Goal: Task Accomplishment & Management: Manage account settings

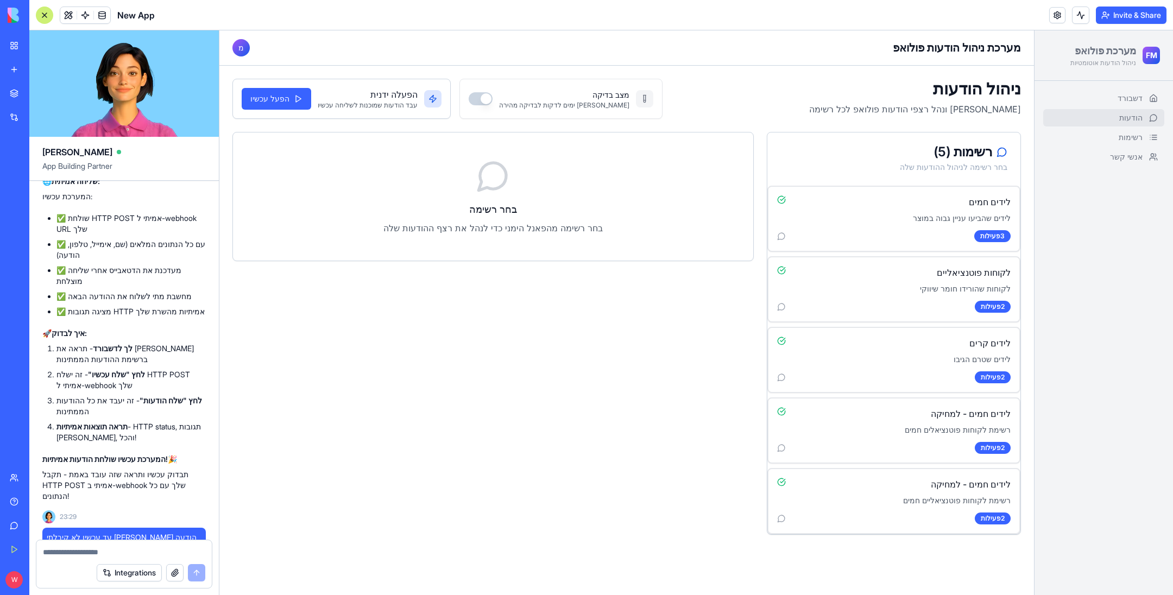
click at [1123, 85] on div "דשבורד הודעות רשימות אנשי קשר" at bounding box center [1104, 338] width 138 height 514
click at [1124, 90] on link "דשבורד" at bounding box center [1103, 98] width 121 height 17
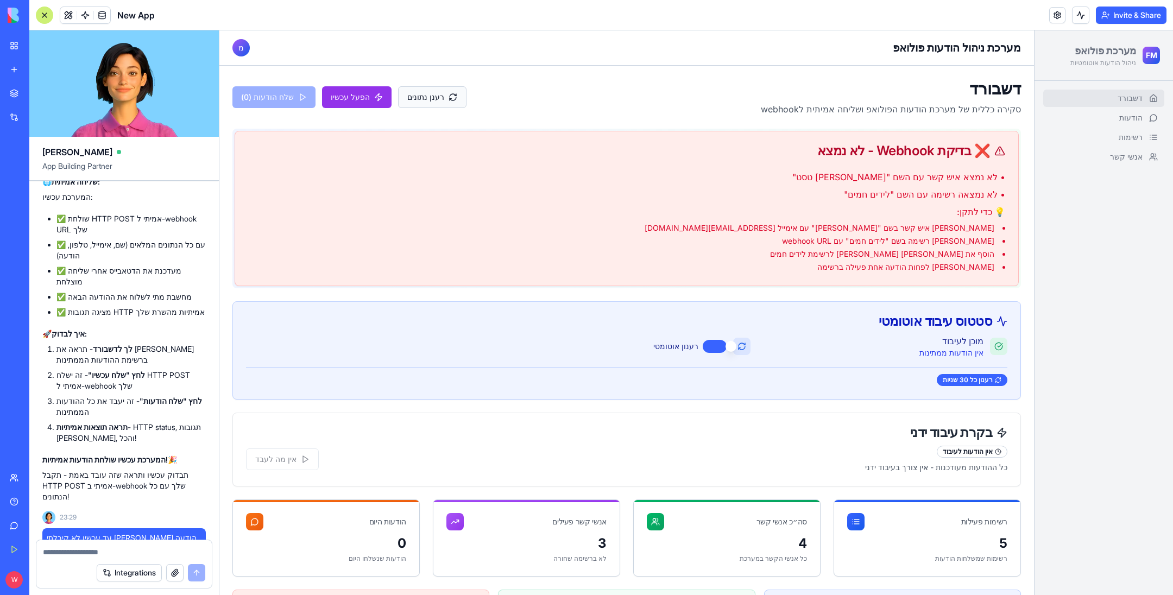
click at [400, 94] on button "רענן נתונים" at bounding box center [432, 97] width 68 height 22
click at [361, 95] on button "הפעל עכשיו" at bounding box center [357, 97] width 70 height 22
click at [1075, 121] on link "הודעות" at bounding box center [1103, 117] width 121 height 17
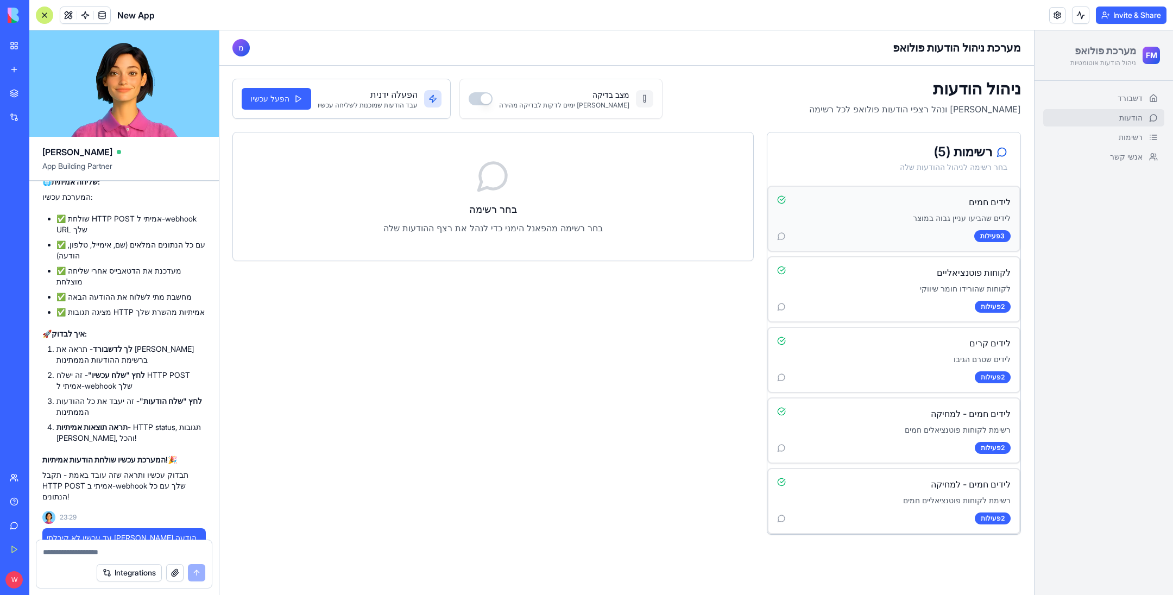
click at [904, 187] on div "לידים חמים לידים שהביעו עניין גבוה במוצר 3 פעילות" at bounding box center [893, 219] width 251 height 64
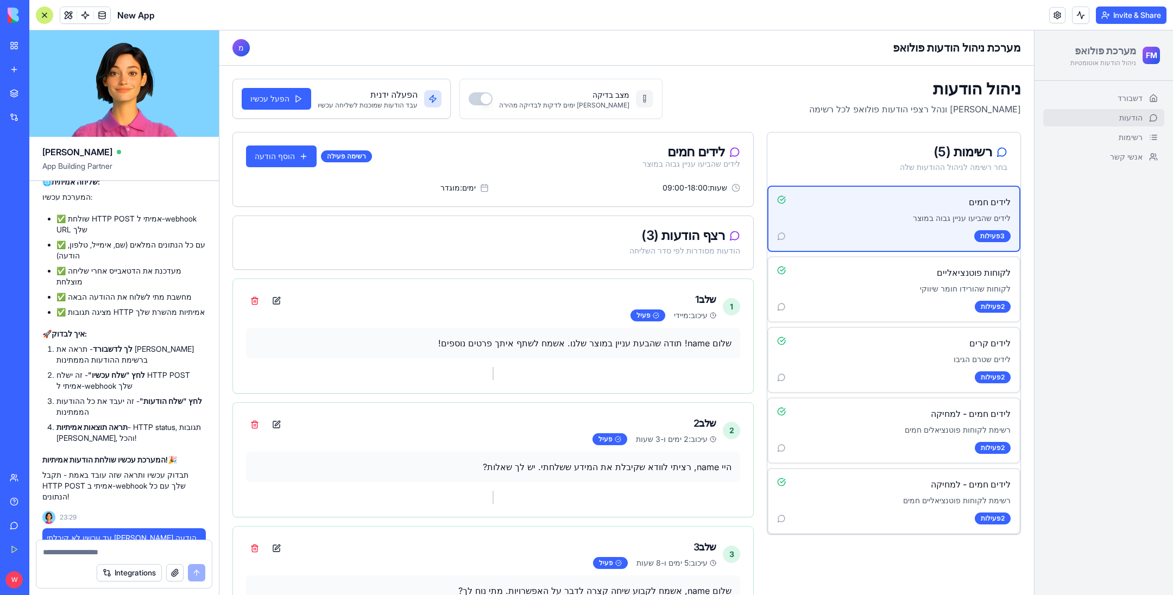
scroll to position [34, 0]
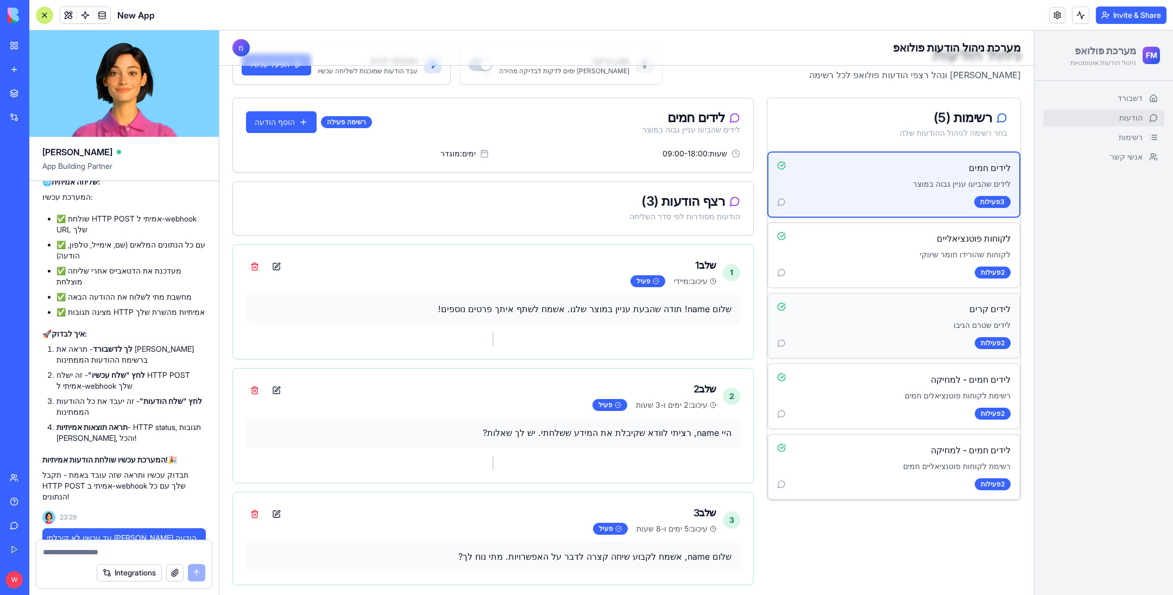
click at [932, 333] on div "לידים קרים לידים שטרם הגיבו 2 פעילות" at bounding box center [893, 326] width 251 height 64
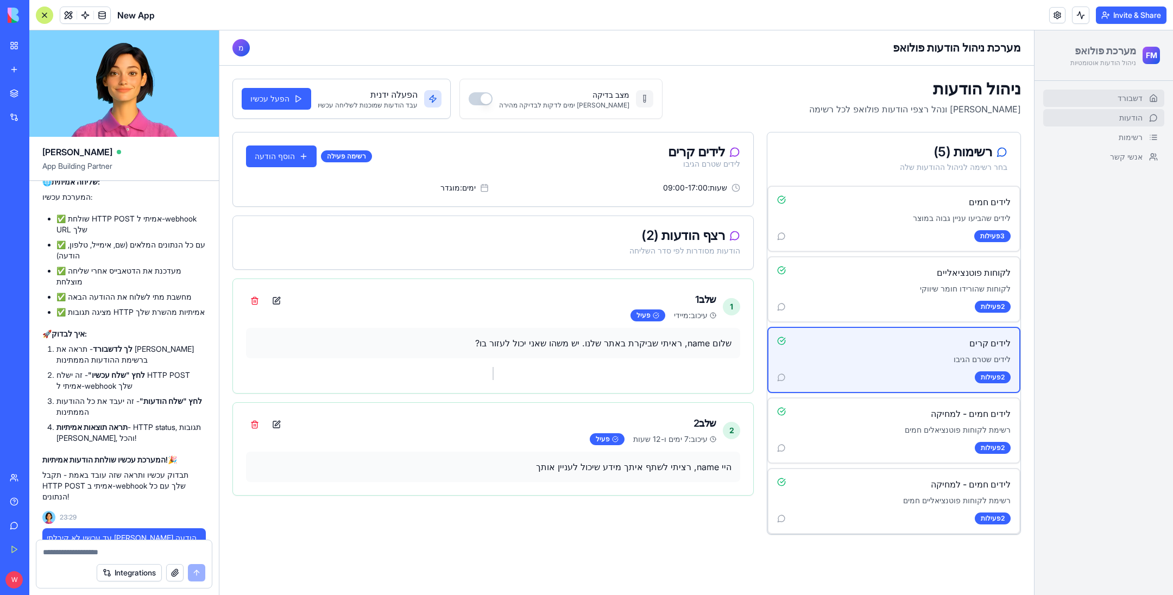
click at [1112, 94] on link "דשבורד" at bounding box center [1103, 98] width 121 height 17
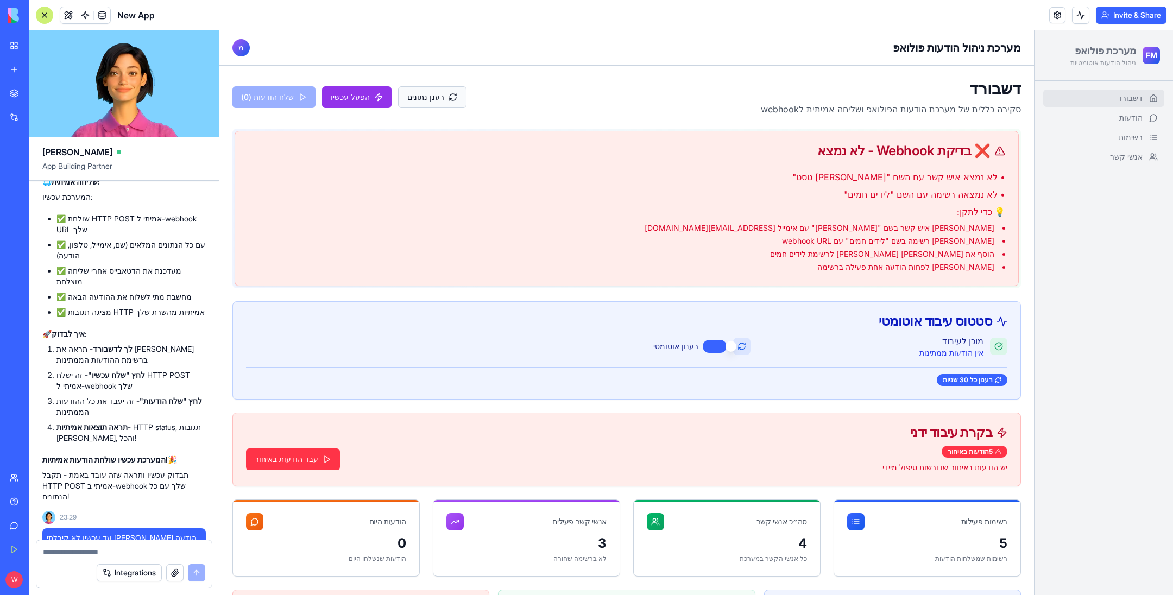
click at [402, 92] on button "רענן נתונים" at bounding box center [432, 97] width 68 height 22
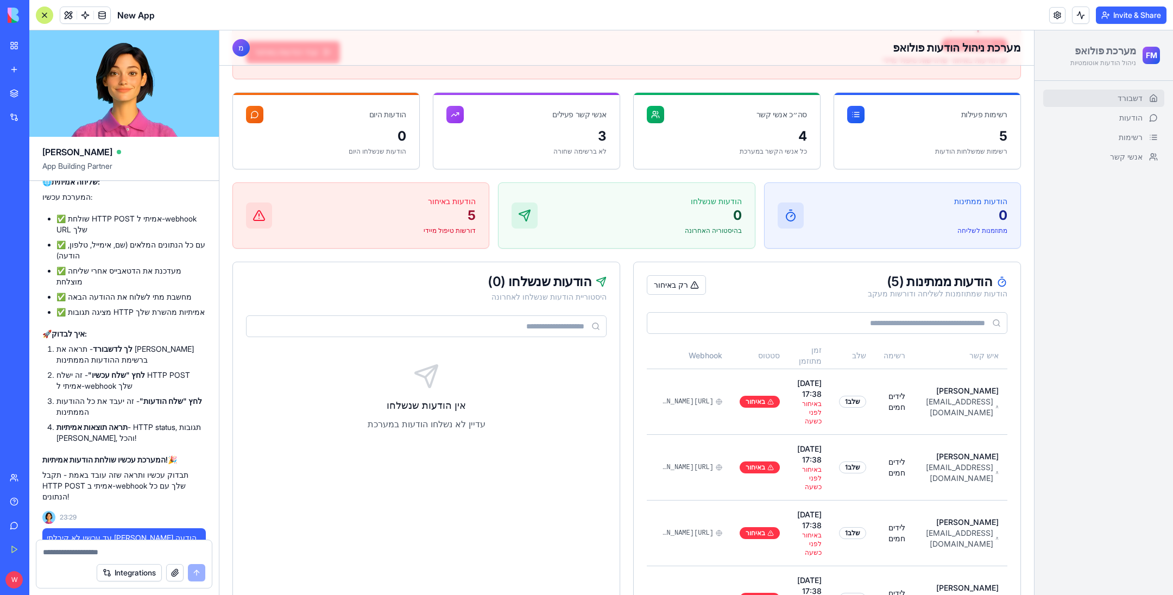
scroll to position [393, 0]
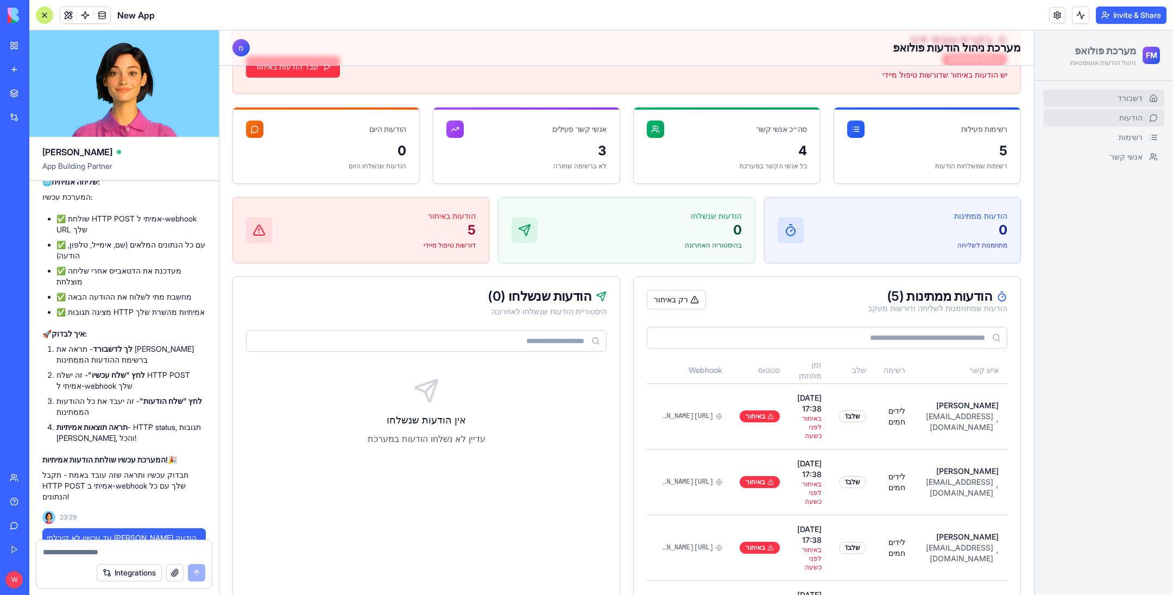
click at [1134, 110] on link "הודעות" at bounding box center [1103, 117] width 121 height 17
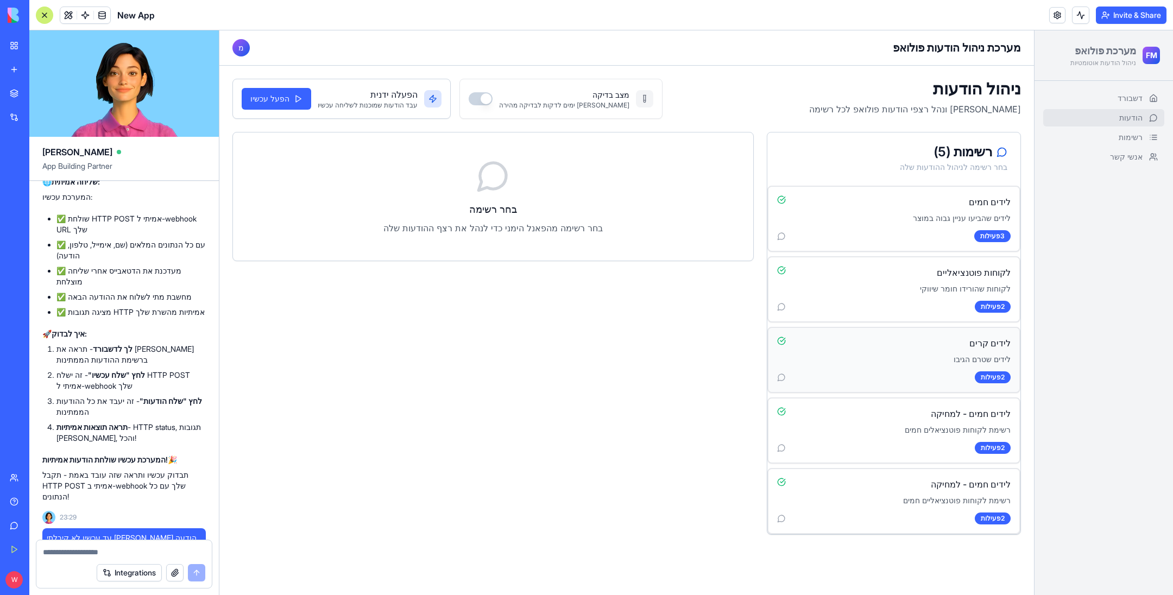
click at [948, 354] on p "לידים שטרם הגיבו" at bounding box center [894, 359] width 234 height 11
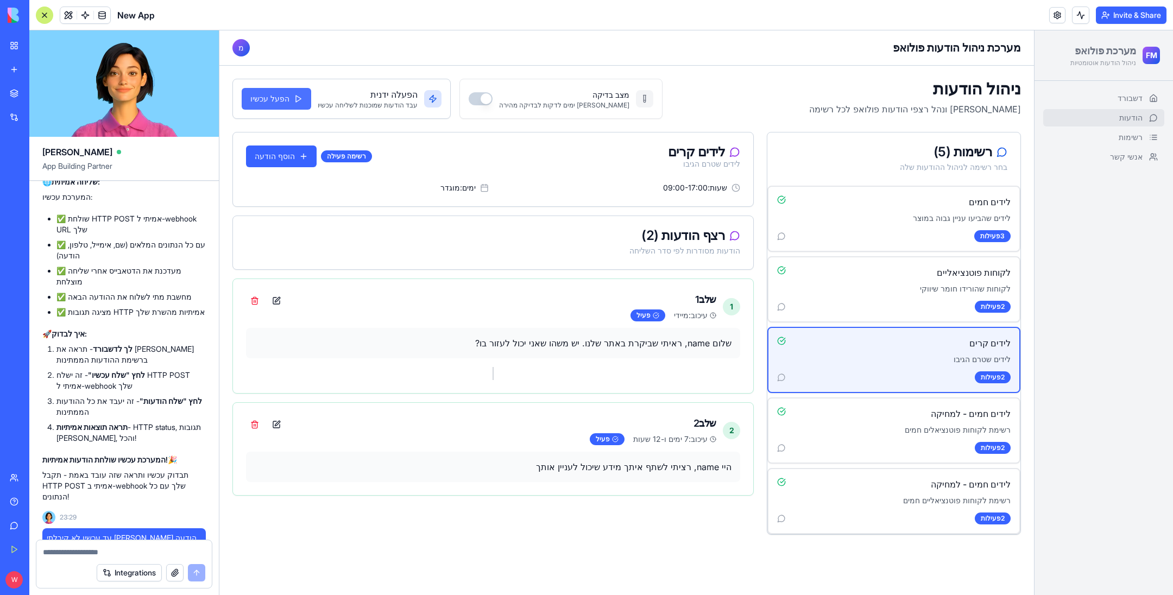
click at [264, 89] on button "הפעל עכשיו" at bounding box center [277, 99] width 70 height 22
click at [280, 94] on button "הפעל עכשיו" at bounding box center [277, 99] width 70 height 22
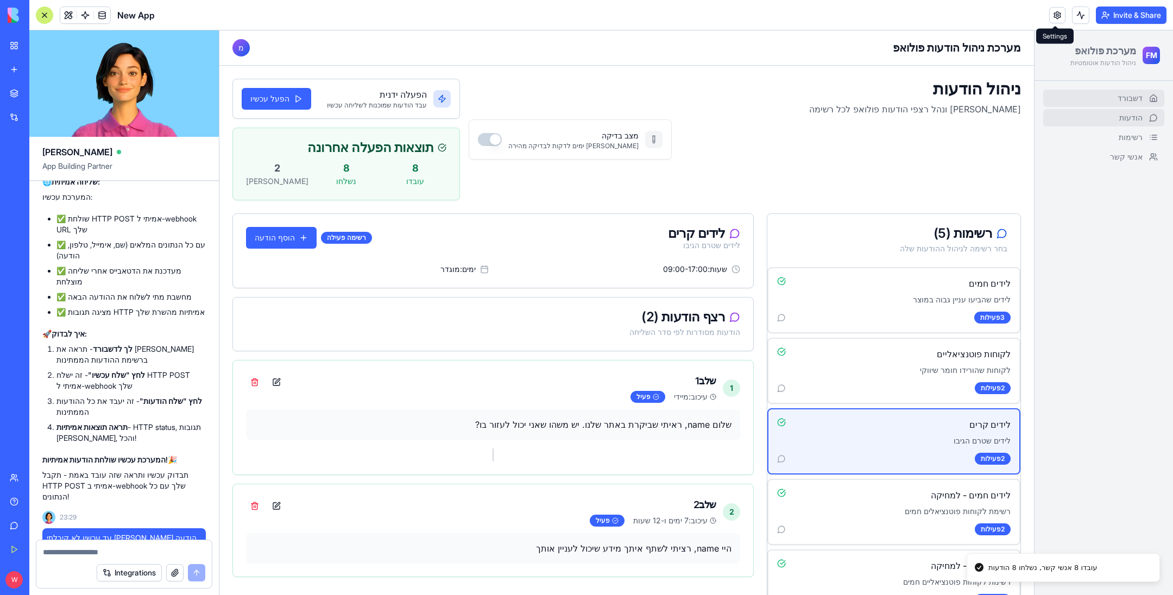
click at [1106, 104] on link "דשבורד" at bounding box center [1103, 98] width 121 height 17
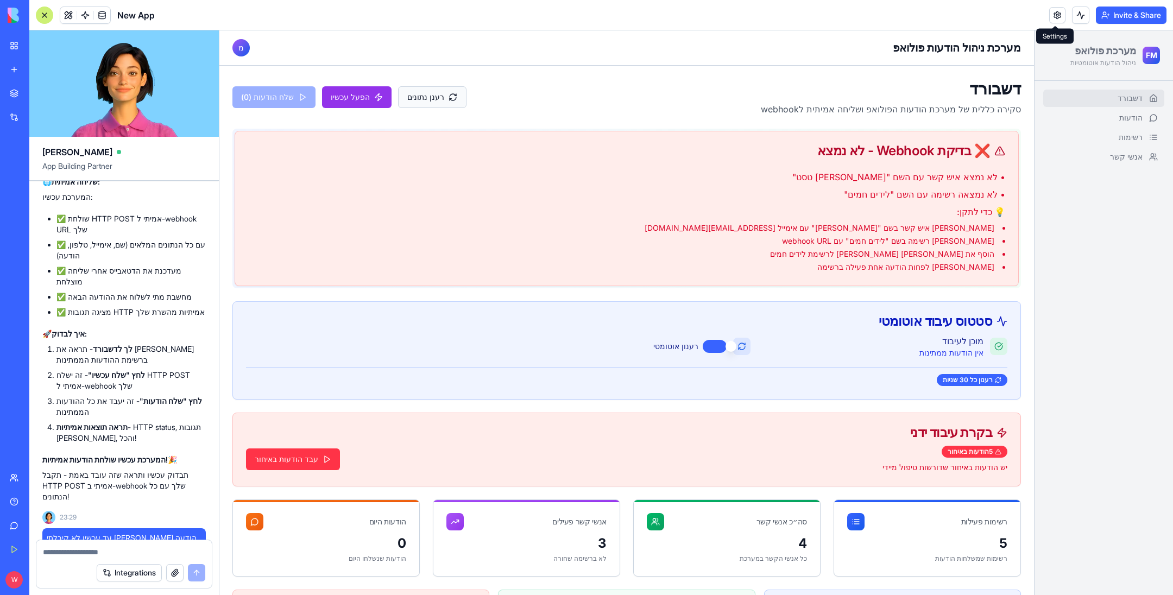
click at [427, 99] on button "רענן נתונים" at bounding box center [432, 97] width 68 height 22
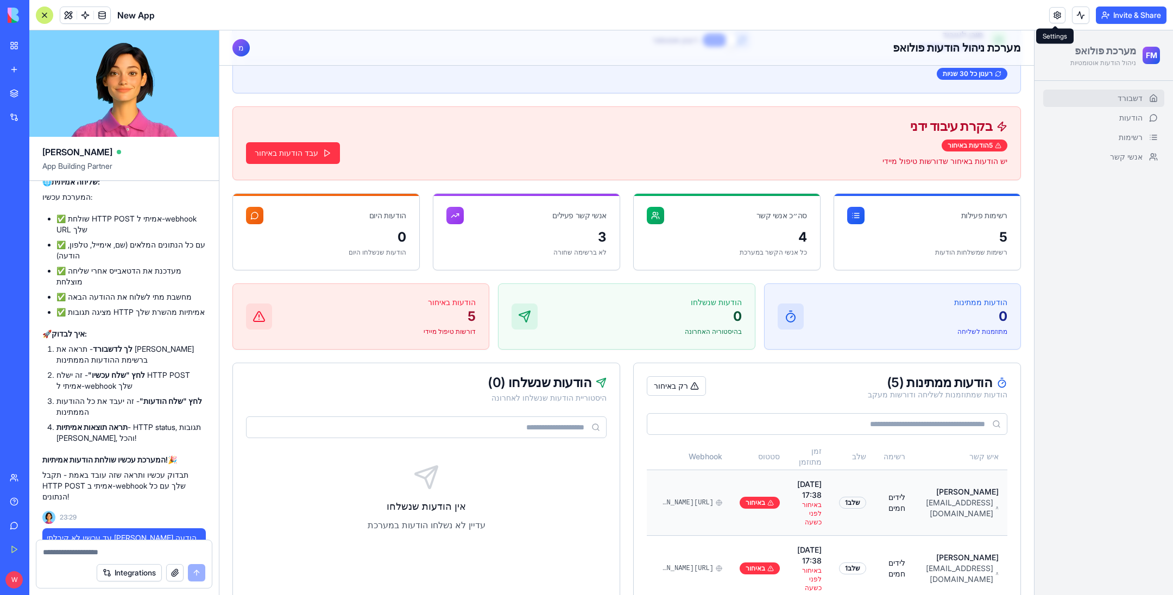
scroll to position [148, 0]
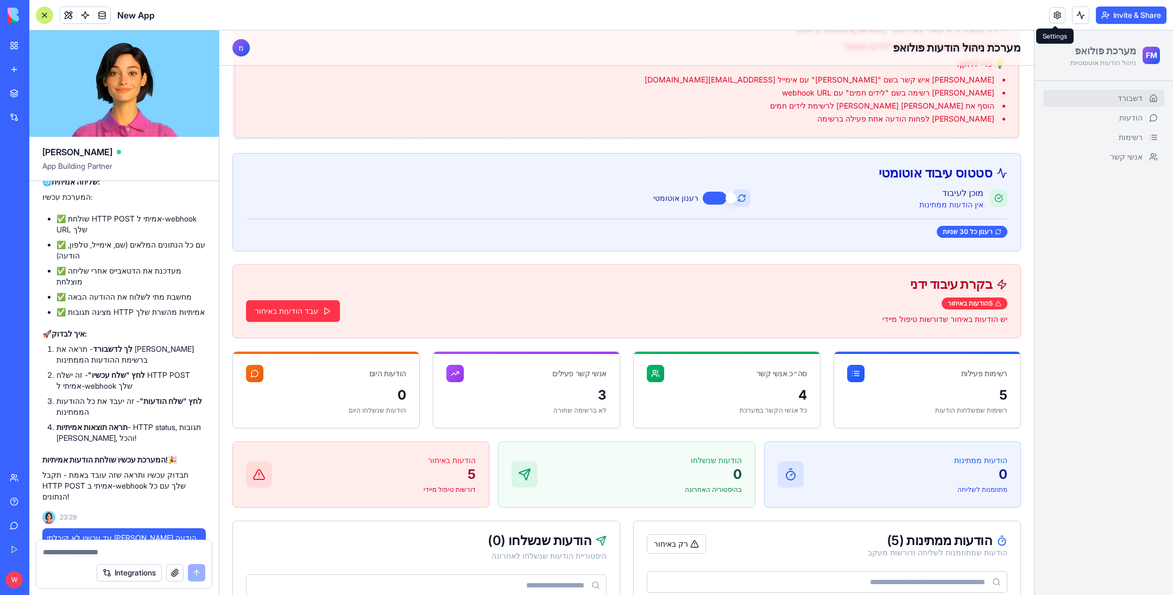
click at [303, 320] on div "5 הודעות באיחור יש הודעות באיחור שדורשות טיפול מיידי עבד הודעות באיחור" at bounding box center [626, 311] width 761 height 27
click at [300, 310] on button "עבד הודעות באיחור" at bounding box center [293, 311] width 94 height 22
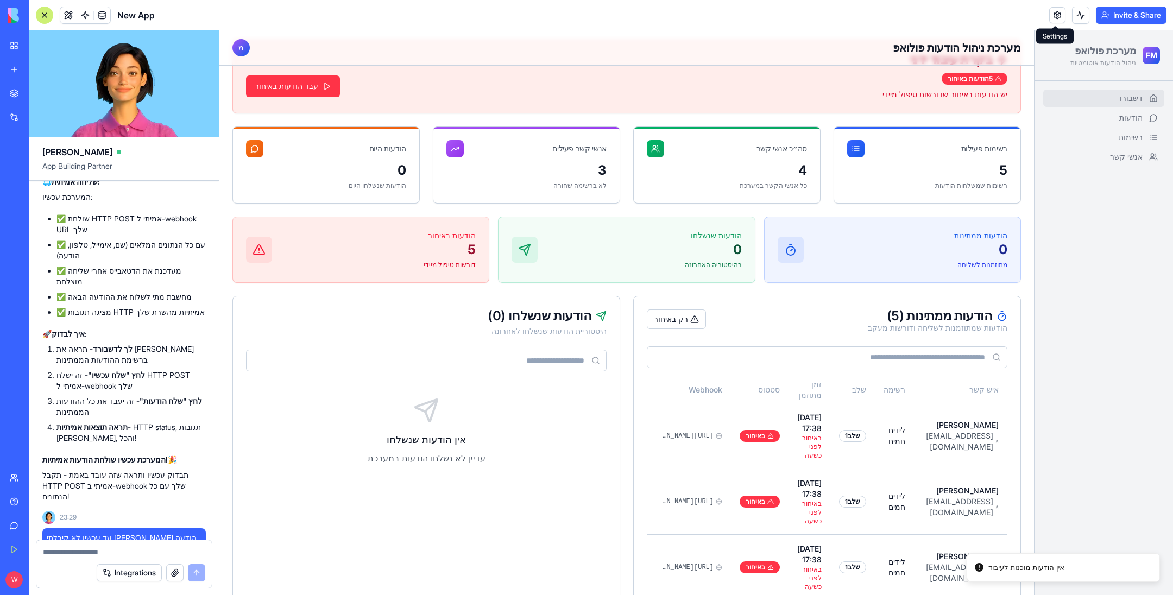
scroll to position [393, 0]
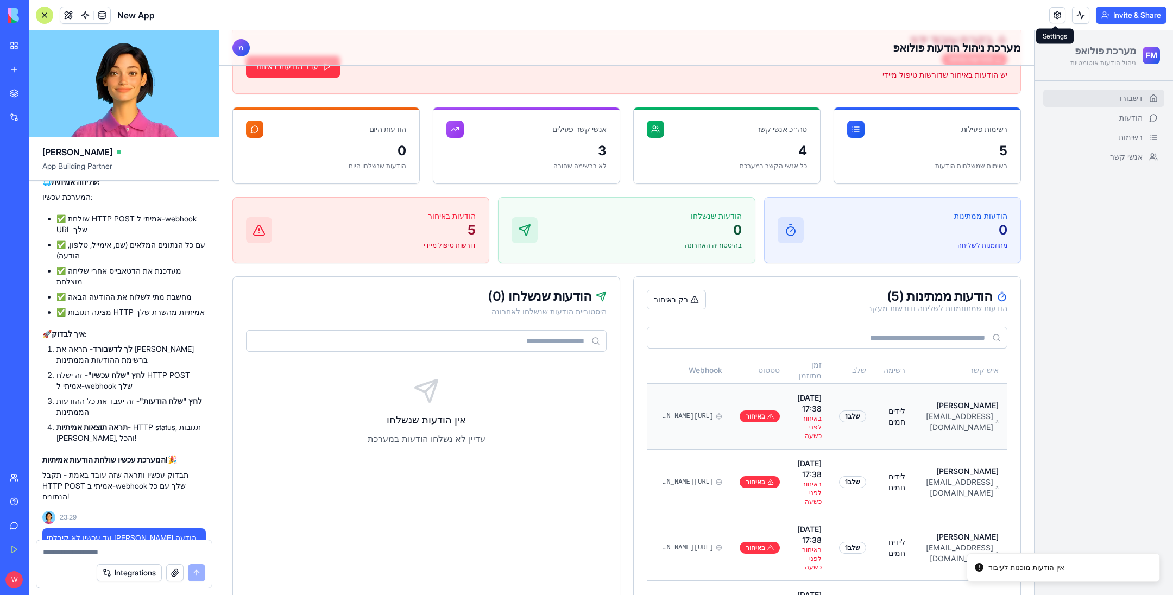
click at [815, 414] on td "[DATE] 17:38 באיחור לפני כשעה" at bounding box center [810, 416] width 42 height 66
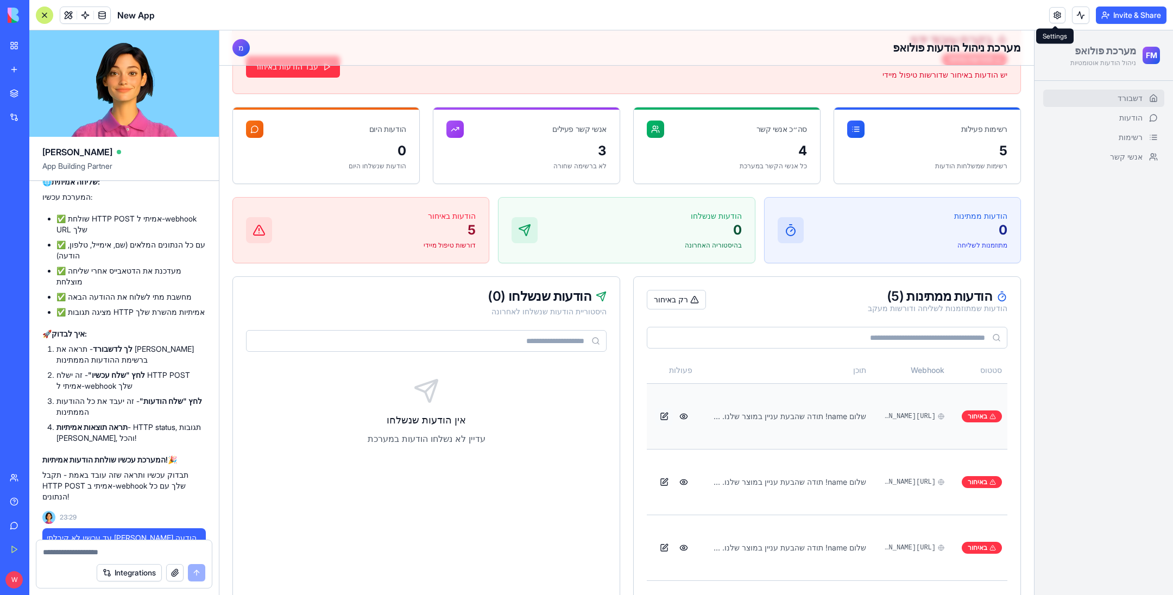
click at [661, 409] on button at bounding box center [664, 416] width 17 height 17
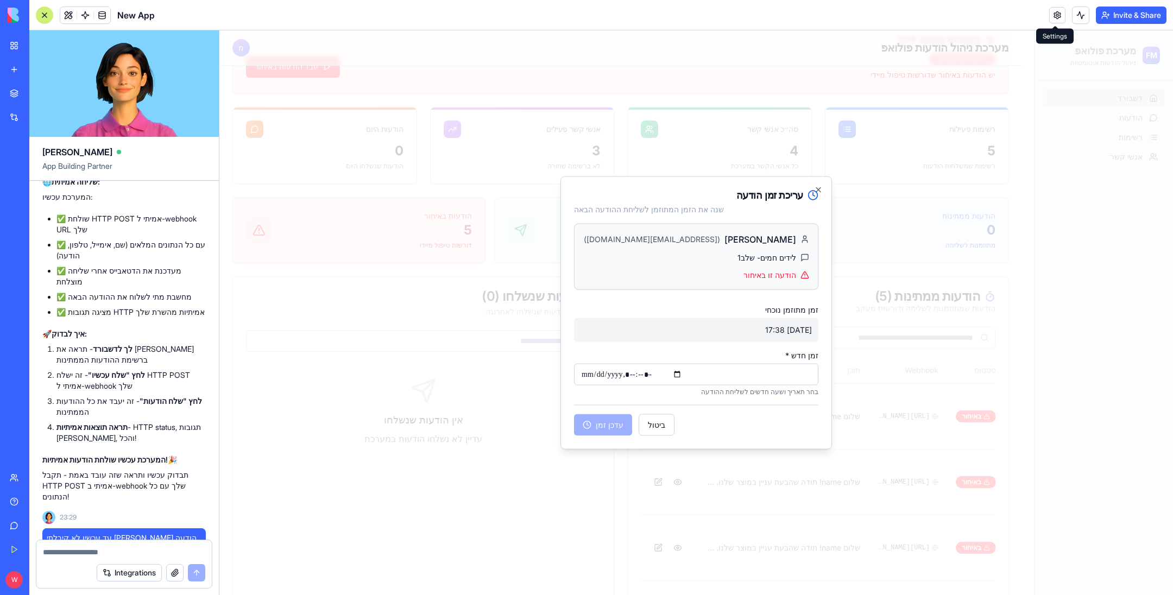
click at [751, 374] on input "זמן חדש *" at bounding box center [696, 375] width 244 height 22
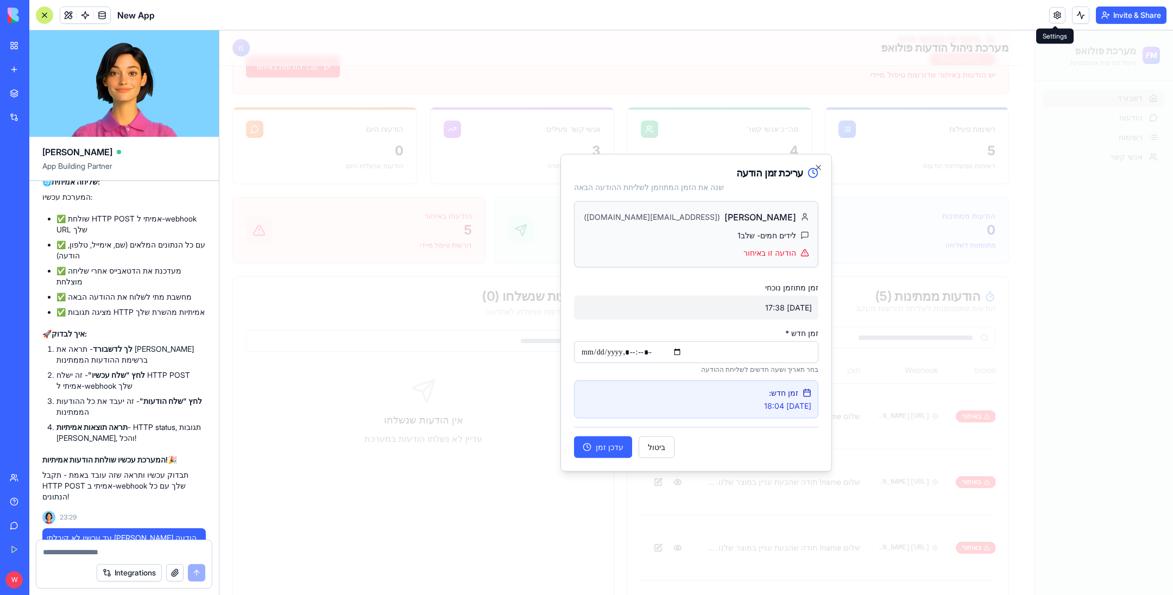
type input "**********"
click at [593, 450] on button "עדכן זמן" at bounding box center [603, 448] width 58 height 22
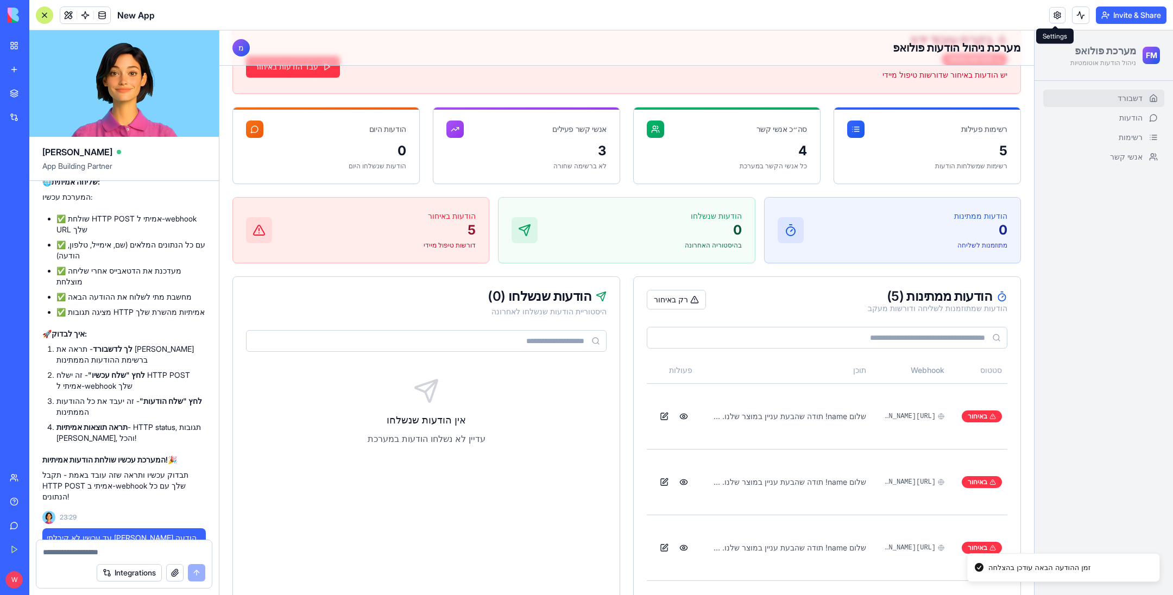
scroll to position [0, -232]
click at [663, 474] on button at bounding box center [671, 482] width 17 height 17
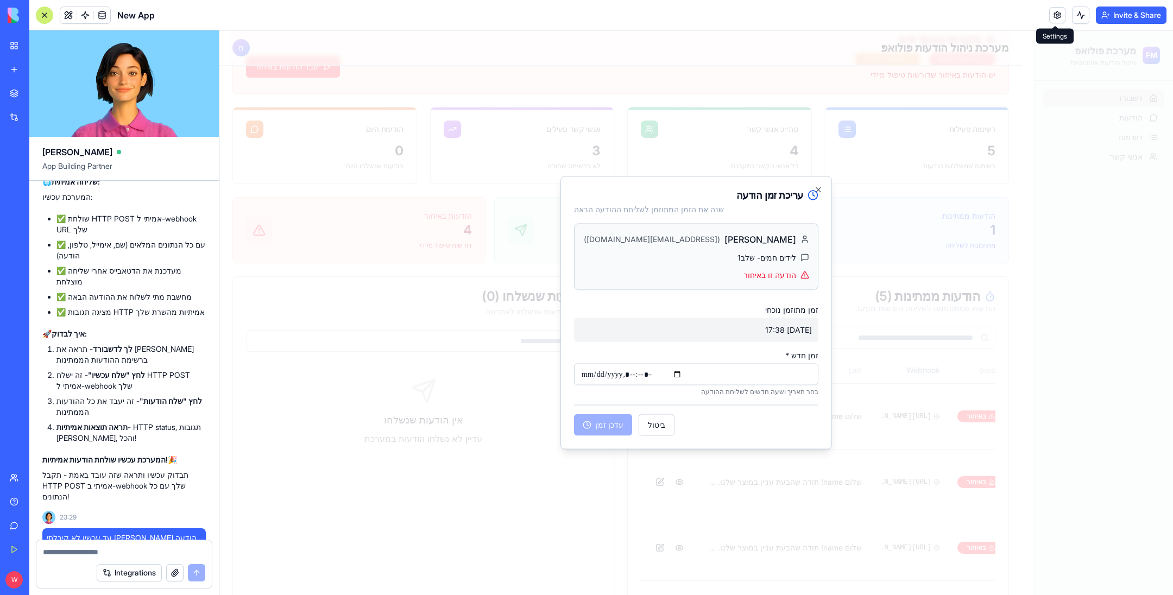
click at [747, 377] on input "זמן חדש *" at bounding box center [696, 375] width 244 height 22
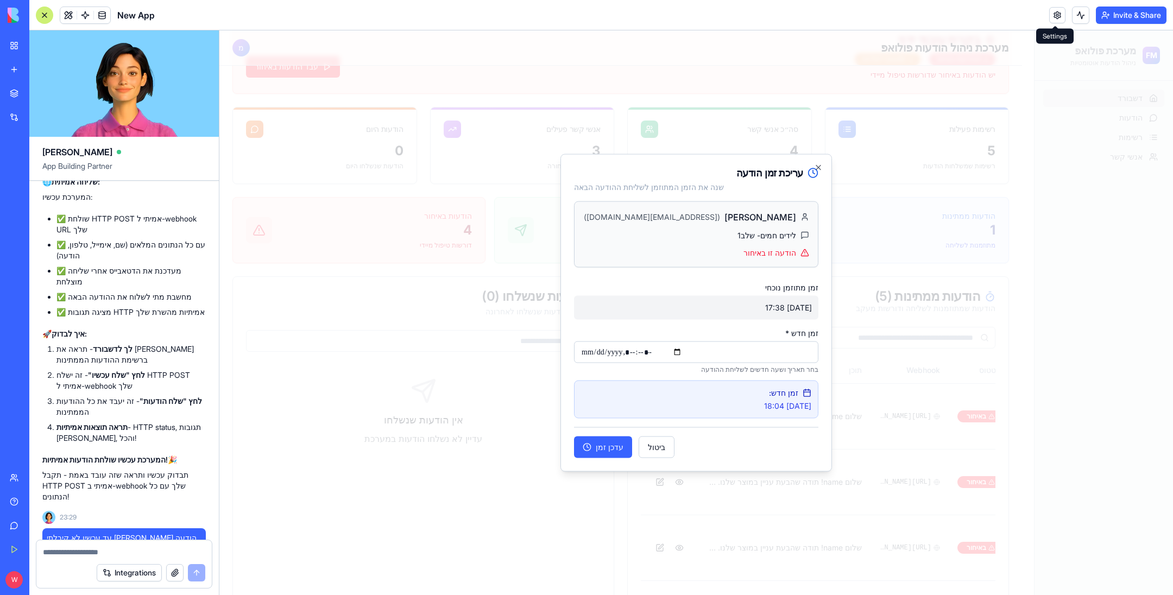
type input "**********"
click at [605, 445] on button "עדכן זמן" at bounding box center [603, 448] width 58 height 22
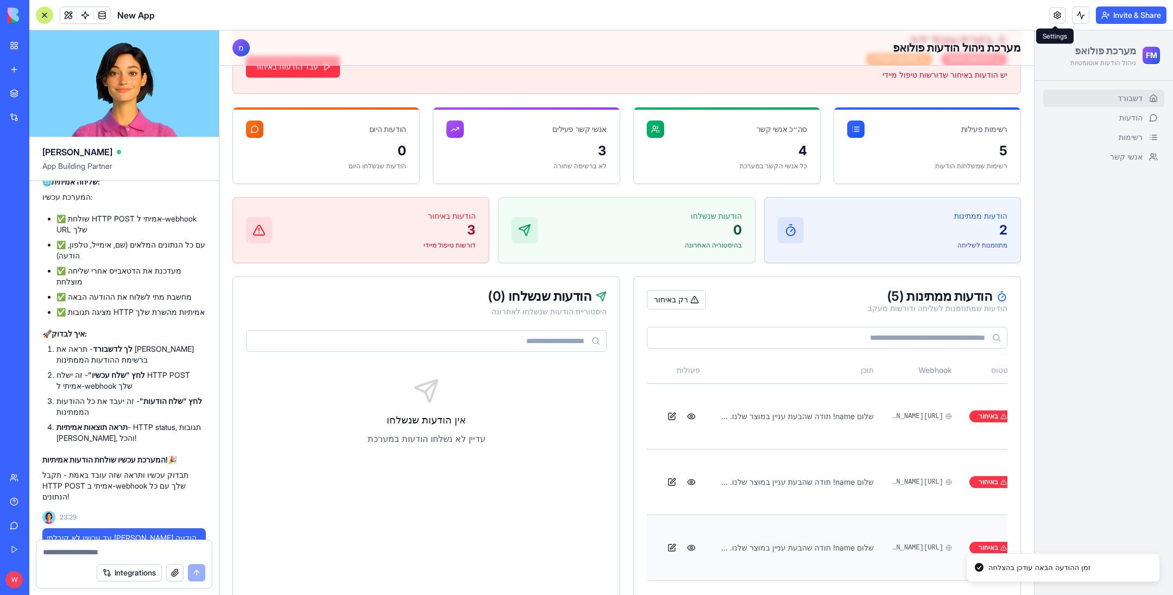
click at [663, 539] on button at bounding box center [671, 547] width 17 height 17
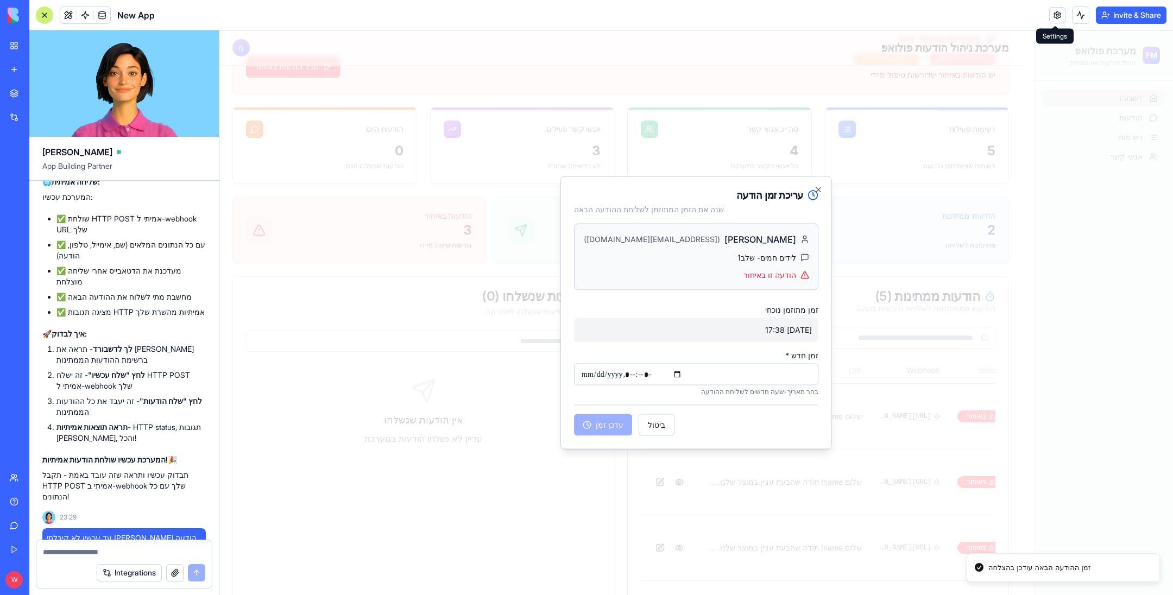
click at [758, 372] on input "זמן חדש *" at bounding box center [696, 375] width 244 height 22
click at [748, 375] on input "זמן חדש *" at bounding box center [696, 375] width 244 height 22
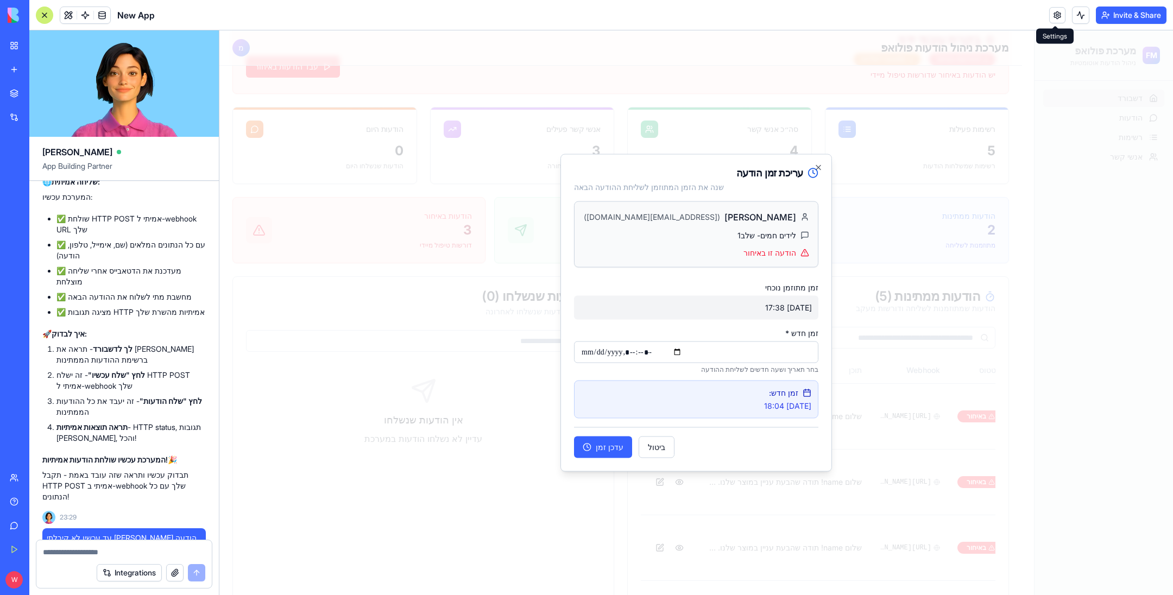
type input "**********"
click at [600, 453] on button "עדכן זמן" at bounding box center [603, 448] width 58 height 22
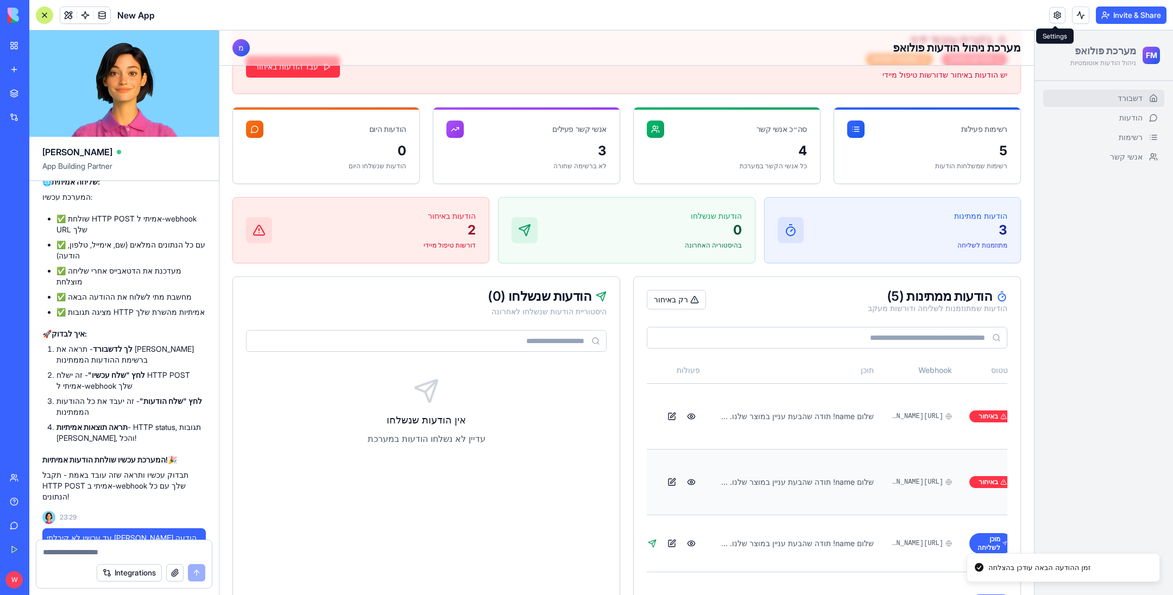
scroll to position [474, 0]
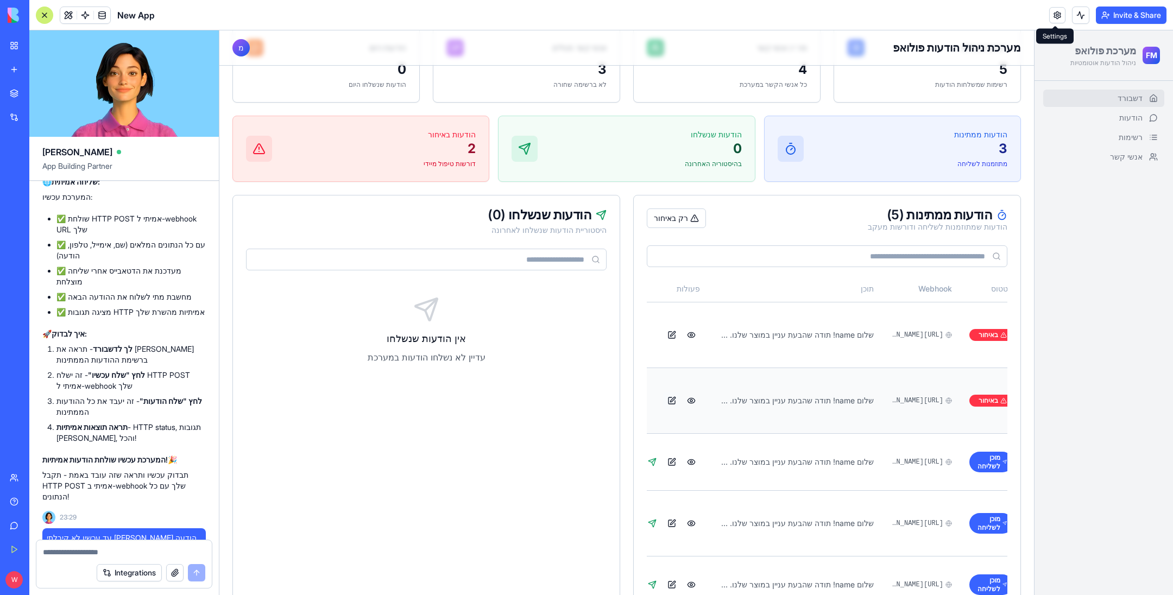
click at [663, 392] on button at bounding box center [671, 400] width 17 height 17
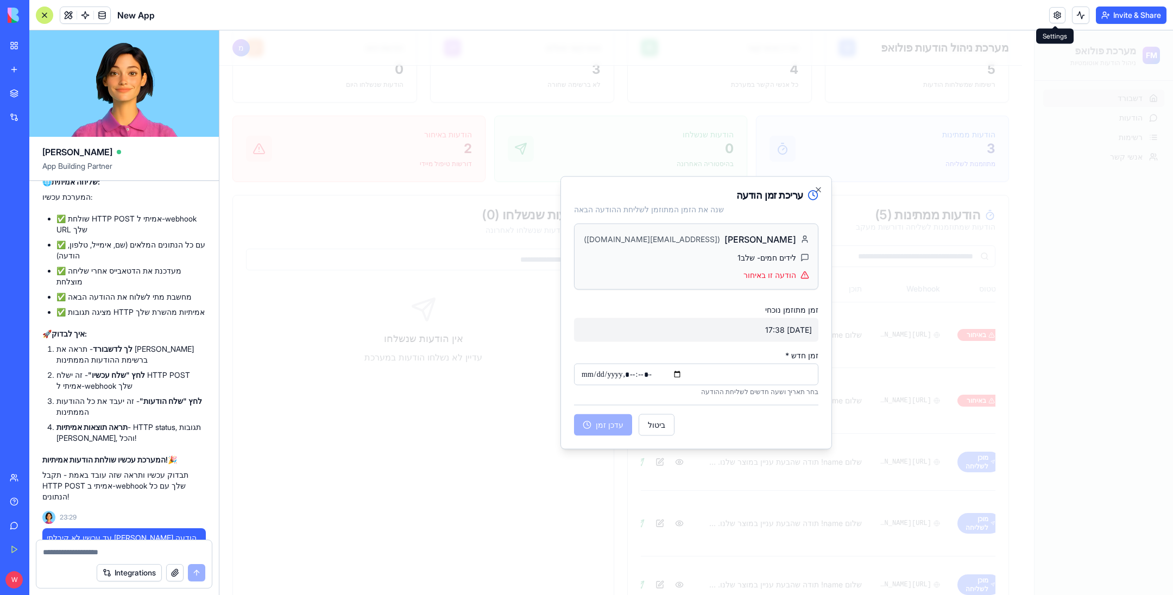
click at [746, 374] on input "זמן חדש *" at bounding box center [696, 375] width 244 height 22
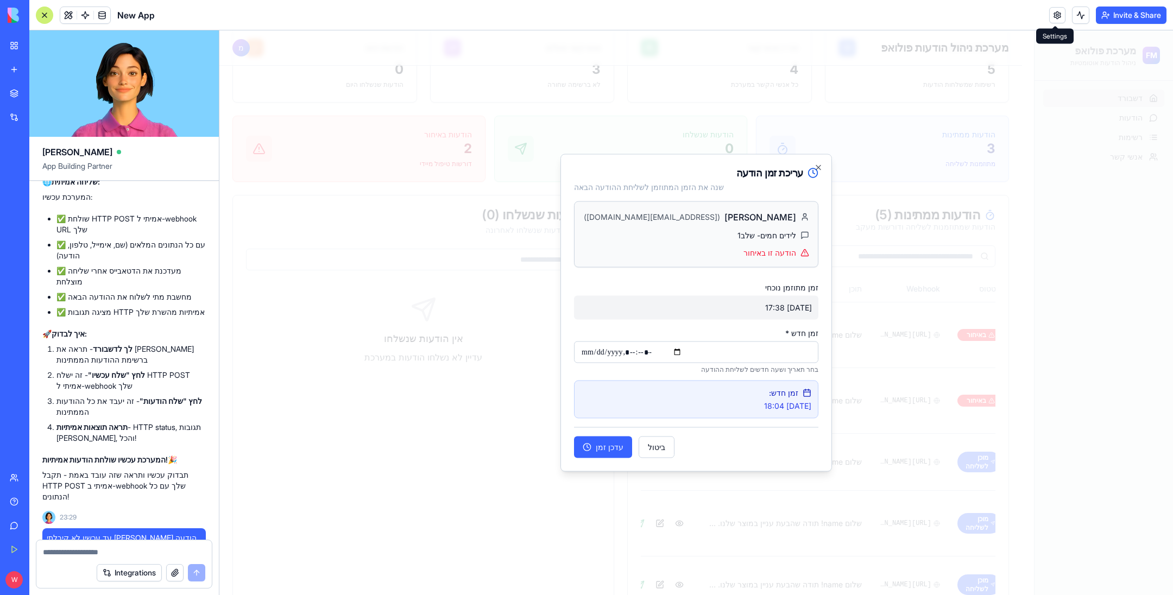
type input "**********"
click at [596, 450] on button "עדכן זמן" at bounding box center [603, 448] width 58 height 22
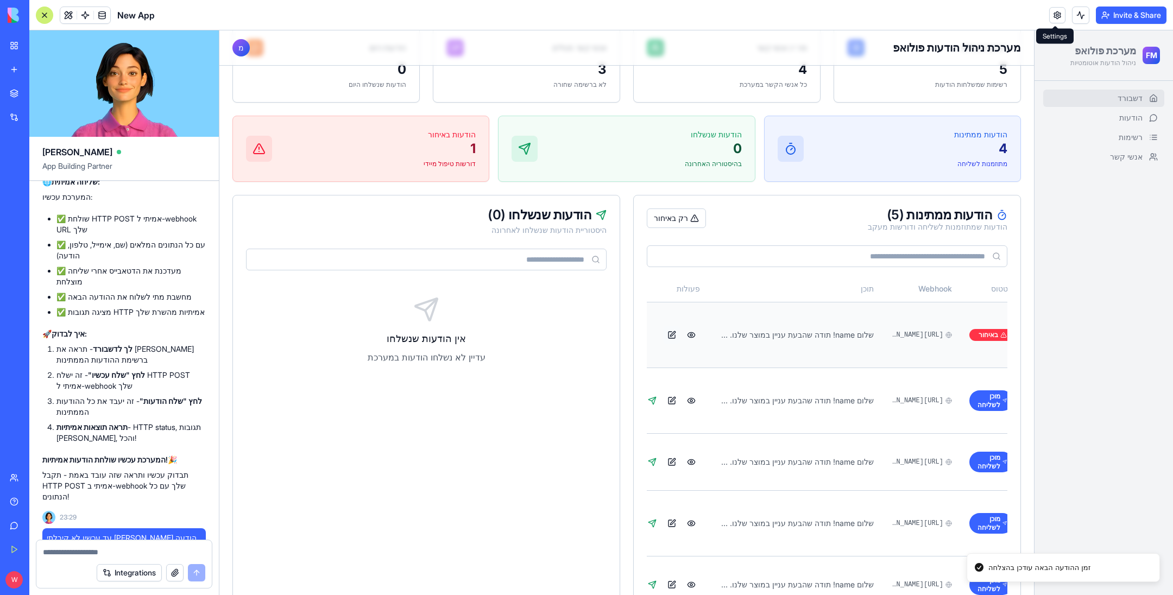
click at [663, 326] on button at bounding box center [671, 334] width 17 height 17
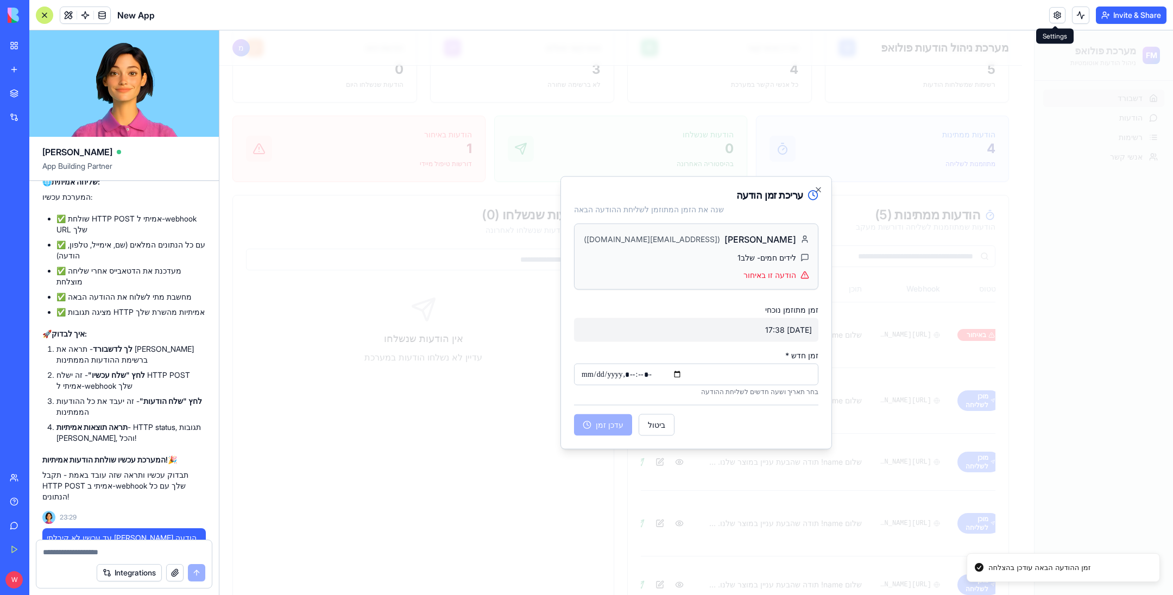
click at [747, 373] on input "זמן חדש *" at bounding box center [696, 375] width 244 height 22
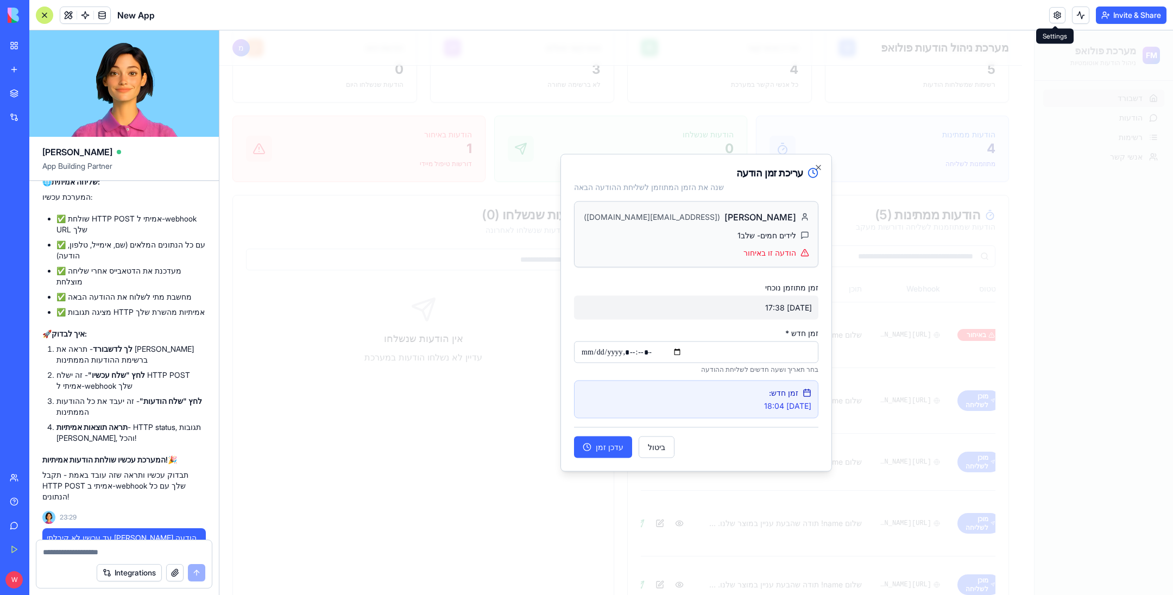
type input "**********"
click at [609, 447] on button "עדכן זמן" at bounding box center [603, 448] width 58 height 22
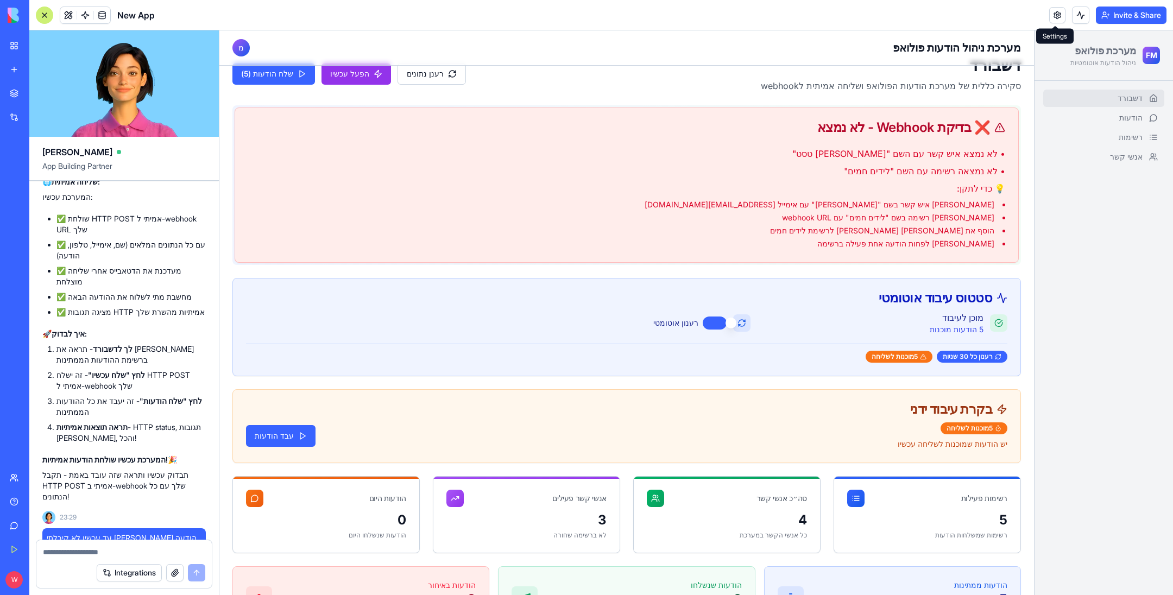
scroll to position [0, 0]
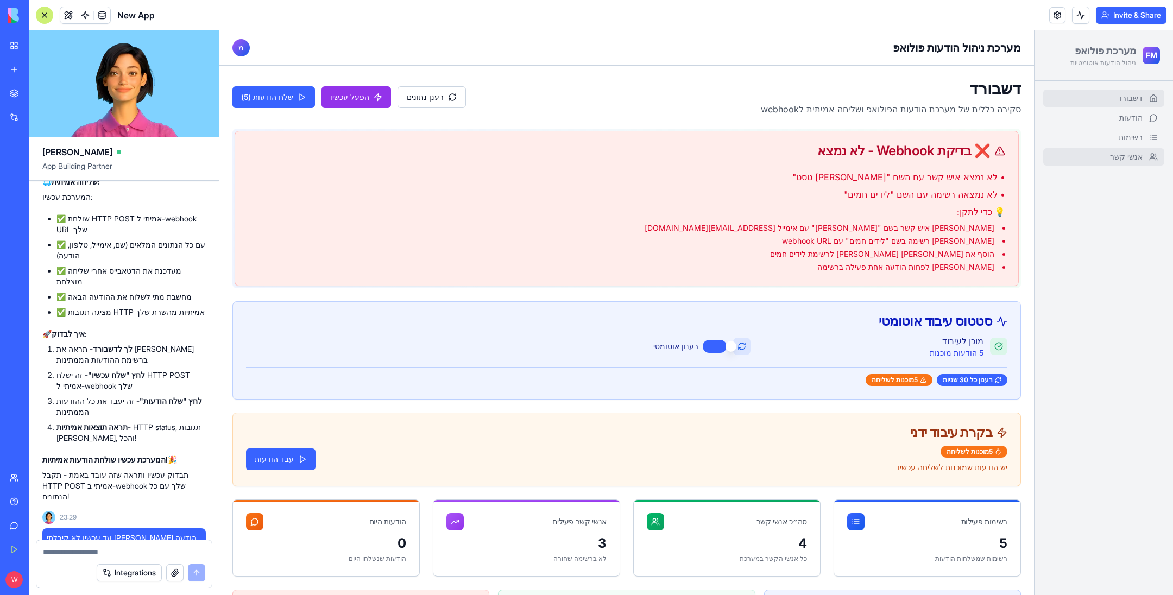
click at [1110, 156] on span "אנשי קשר" at bounding box center [1126, 157] width 33 height 11
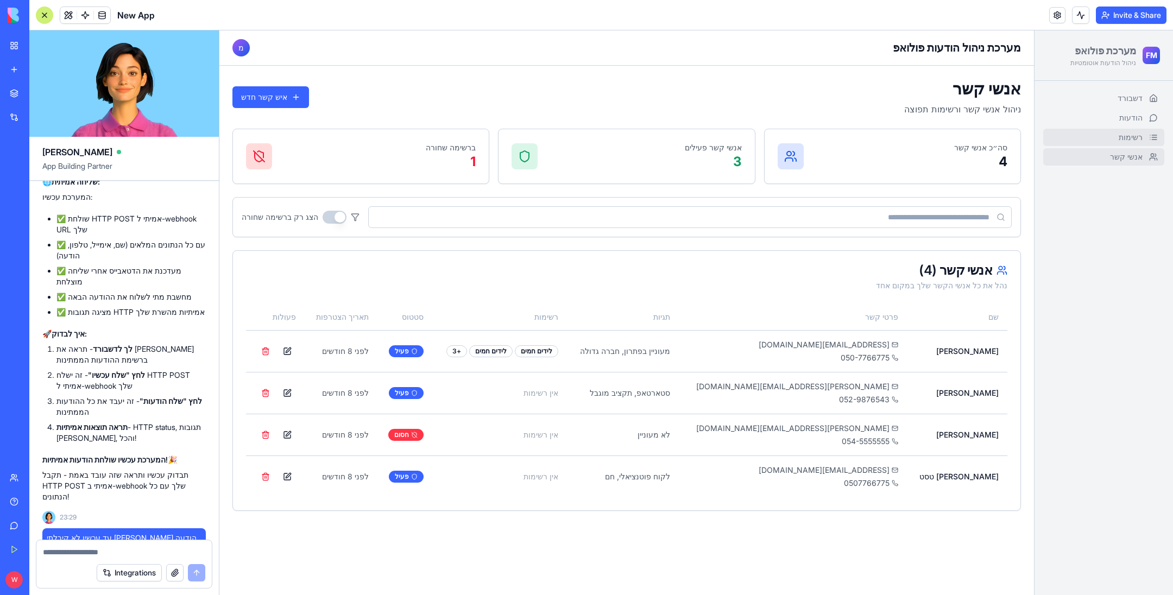
click at [1107, 130] on link "רשימות" at bounding box center [1103, 137] width 121 height 17
